Goal: Task Accomplishment & Management: Use online tool/utility

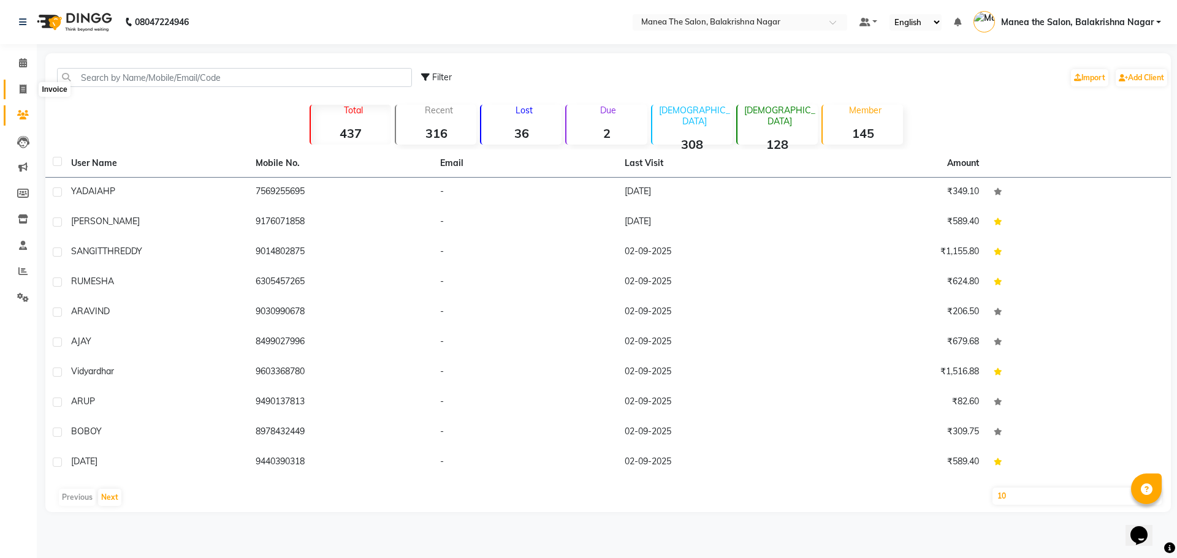
drag, startPoint x: 0, startPoint y: 0, endPoint x: 28, endPoint y: 85, distance: 89.2
click at [28, 85] on span at bounding box center [22, 90] width 21 height 14
select select "service"
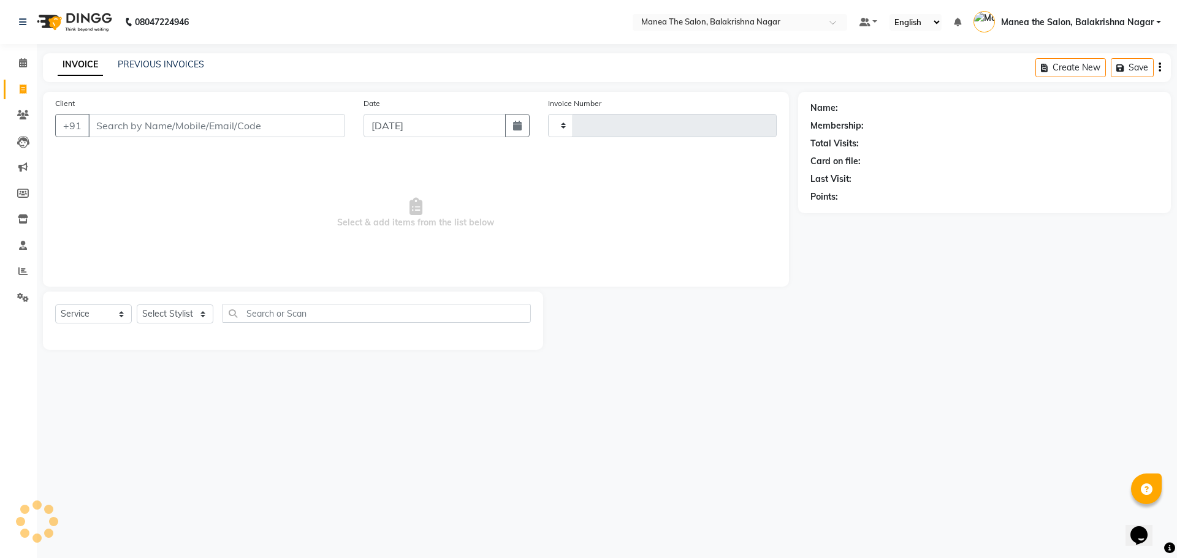
click at [133, 116] on input "Client" at bounding box center [216, 125] width 257 height 23
type input "0472"
select select "8200"
click at [145, 135] on input "Client" at bounding box center [216, 125] width 257 height 23
click at [146, 133] on input "Client" at bounding box center [216, 125] width 257 height 23
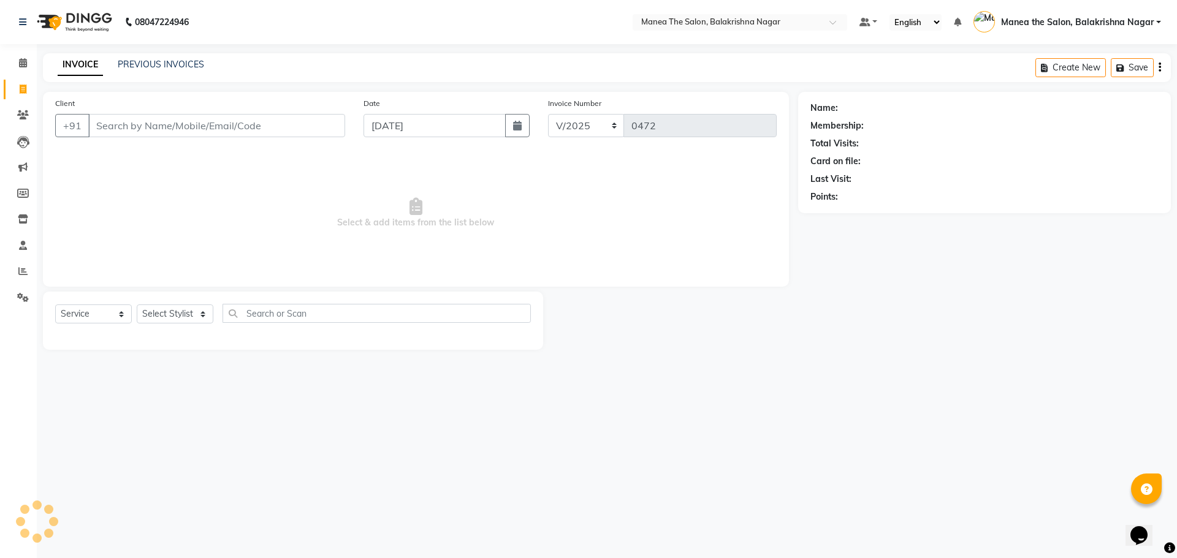
click at [153, 122] on input "Client" at bounding box center [216, 125] width 257 height 23
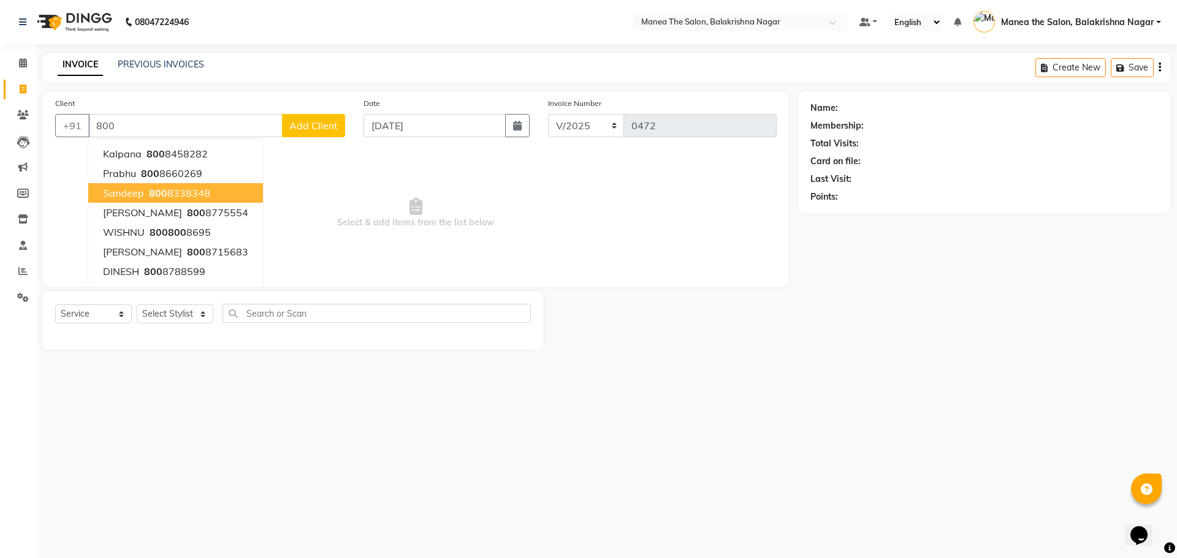
click at [113, 120] on input "800" at bounding box center [185, 125] width 194 height 23
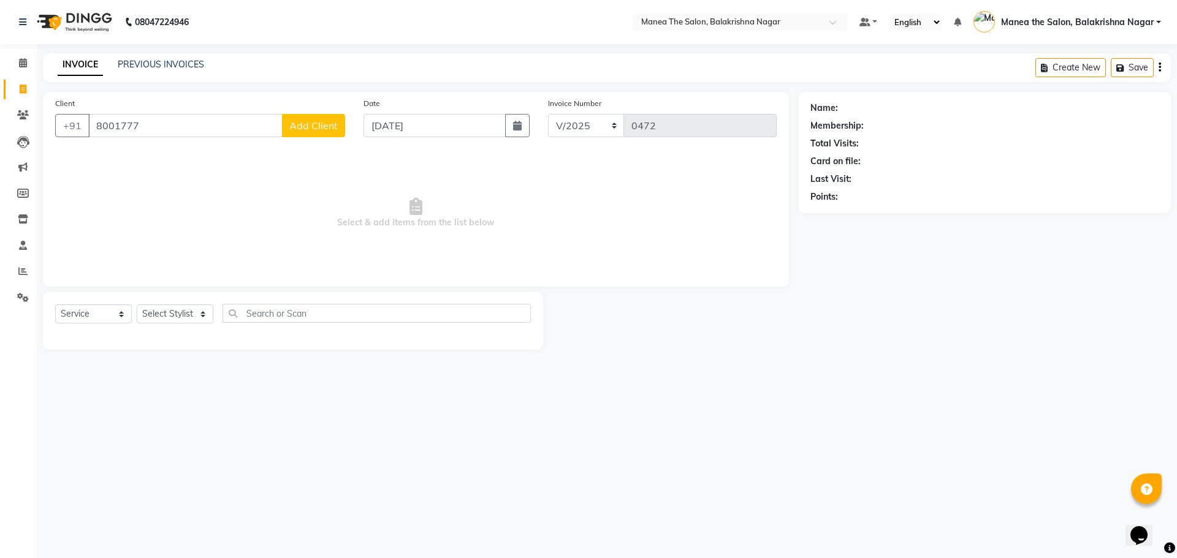
click at [172, 189] on span "Select & add items from the list below" at bounding box center [415, 213] width 721 height 123
click at [152, 123] on input "8001777" at bounding box center [185, 125] width 194 height 23
click at [104, 127] on input "8001777" at bounding box center [185, 125] width 194 height 23
click at [106, 124] on input "8001777" at bounding box center [185, 125] width 194 height 23
click at [189, 194] on span "Select & add items from the list below" at bounding box center [415, 213] width 721 height 123
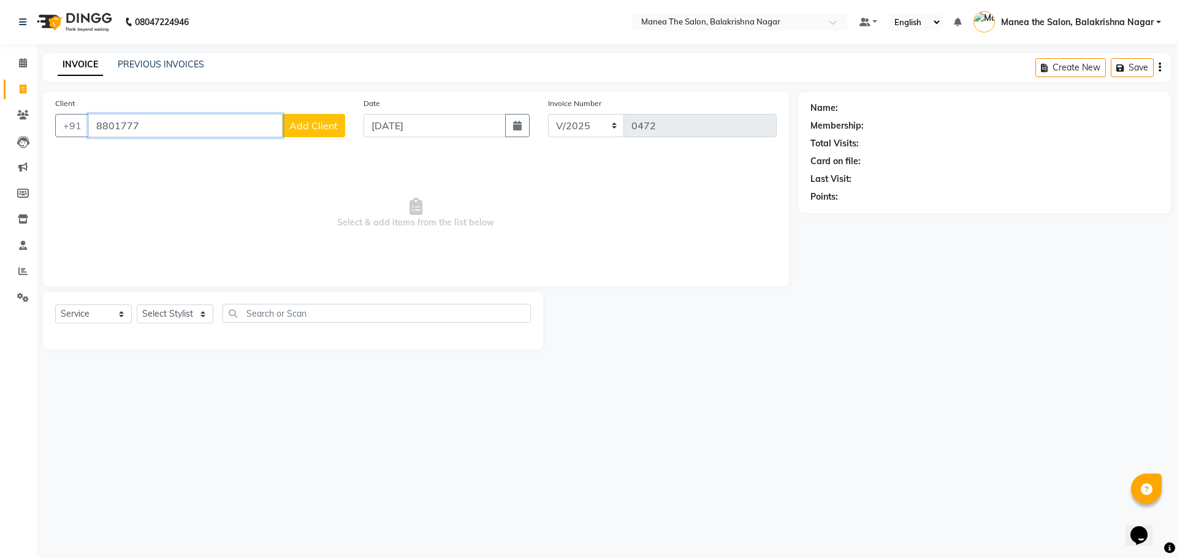
click at [154, 129] on input "8801777" at bounding box center [185, 125] width 194 height 23
click at [153, 165] on ngb-typeahead-window "[PERSON_NAME] 8801777 521" at bounding box center [153, 154] width 130 height 31
click at [157, 157] on span "8801777" at bounding box center [162, 154] width 43 height 12
type input "8801777521"
select select "1: Object"
